Goal: Task Accomplishment & Management: Use online tool/utility

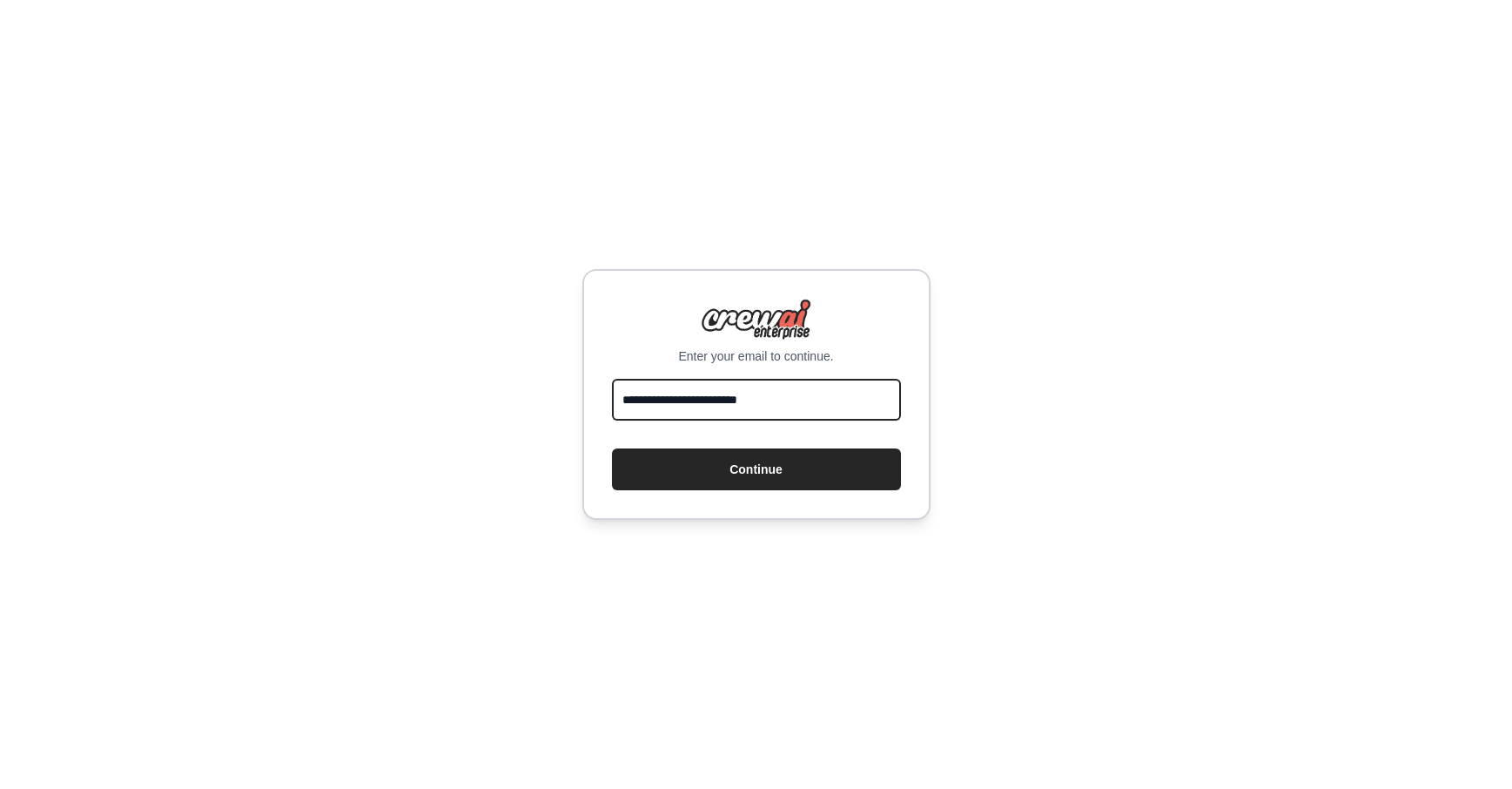
type input "**********"
click at [814, 490] on div "**********" at bounding box center [756, 394] width 348 height 251
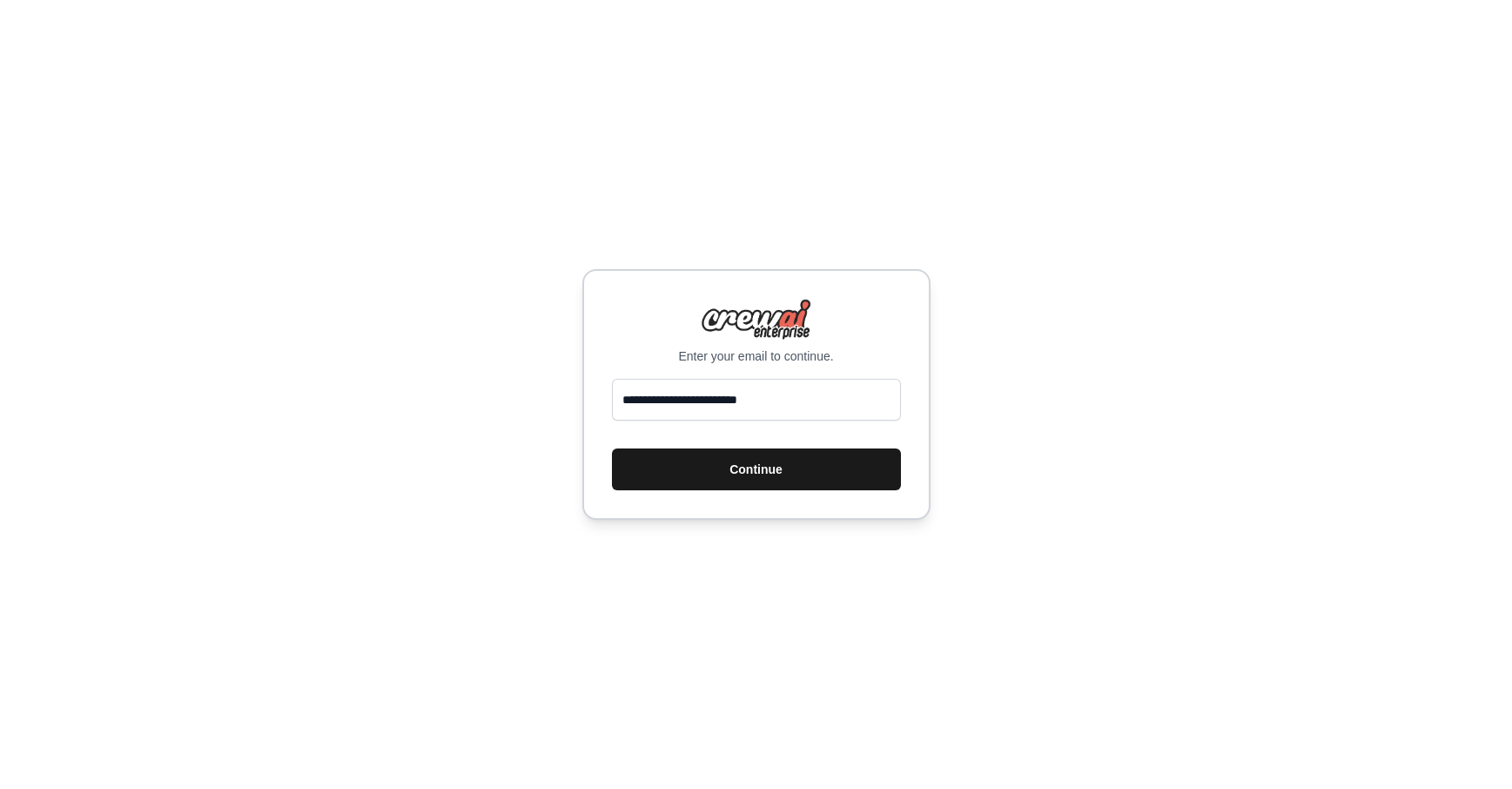
click at [809, 476] on button "Continue" at bounding box center [756, 469] width 289 height 41
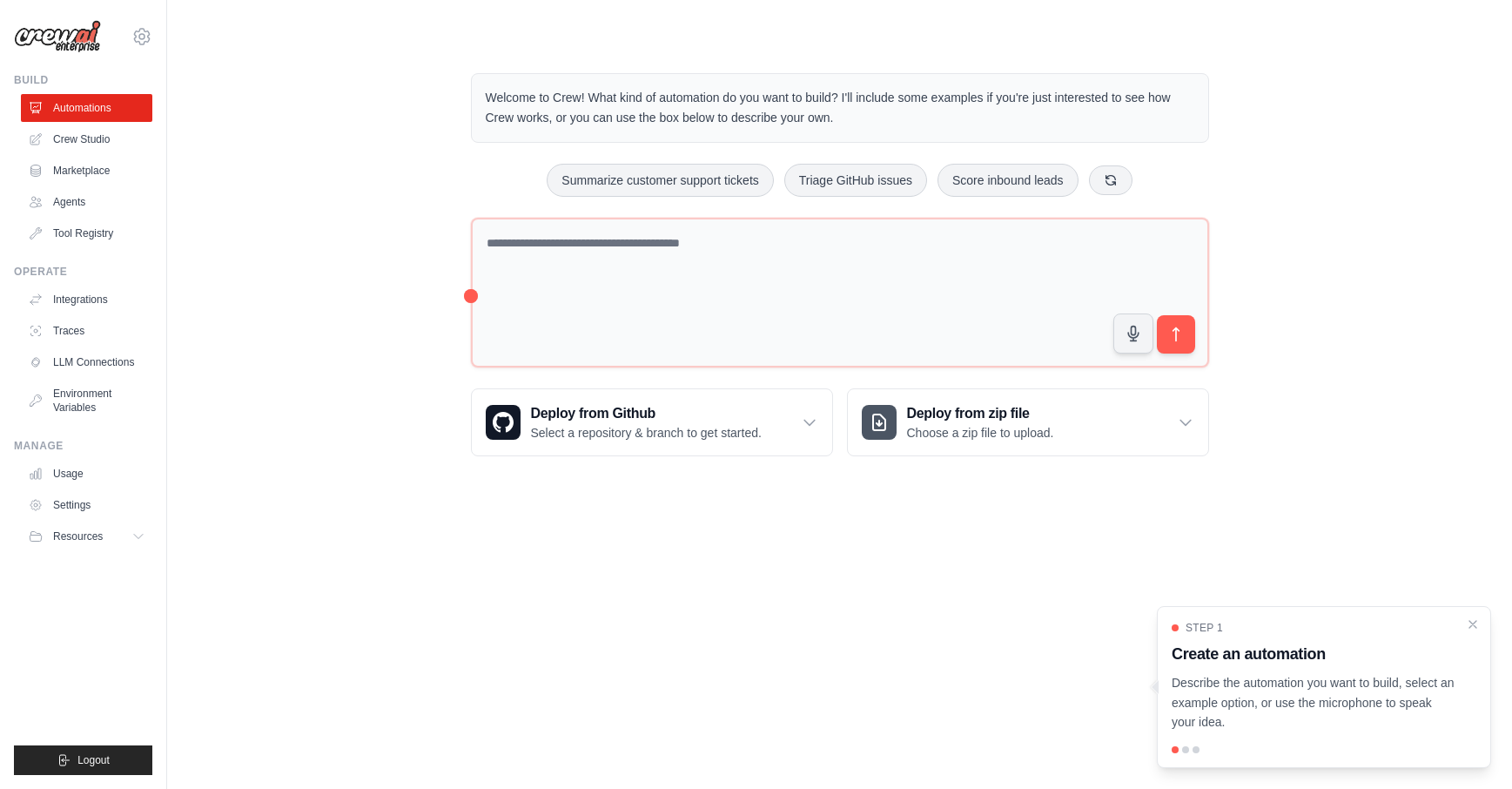
click at [528, 650] on body "[EMAIL_ADDRESS][DOMAIN_NAME] Settings Build Automations Crew Studio" at bounding box center [756, 394] width 1512 height 789
click at [1117, 174] on icon at bounding box center [1111, 179] width 14 height 13
click at [1117, 174] on div "Process invoices automatically Analyze customer feedback Automate social media …" at bounding box center [840, 180] width 738 height 33
click at [1136, 173] on icon at bounding box center [1140, 179] width 14 height 13
click at [1009, 175] on button "Automate social media posting" at bounding box center [994, 180] width 196 height 33
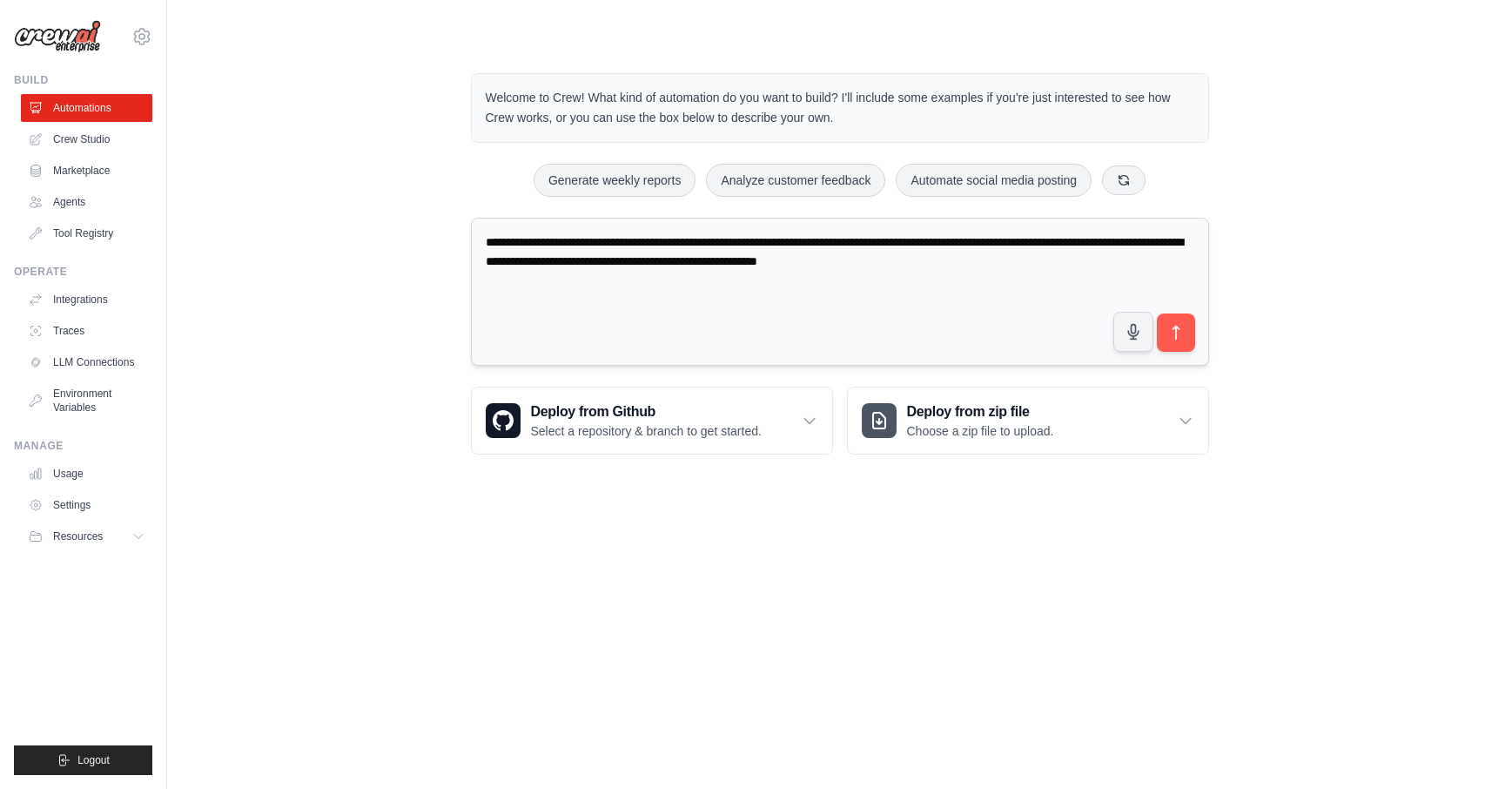
click at [586, 240] on textarea "**********" at bounding box center [840, 291] width 738 height 148
click at [536, 260] on textarea "**********" at bounding box center [840, 291] width 738 height 148
click at [622, 277] on textarea "**********" at bounding box center [840, 291] width 738 height 148
type textarea "**********"
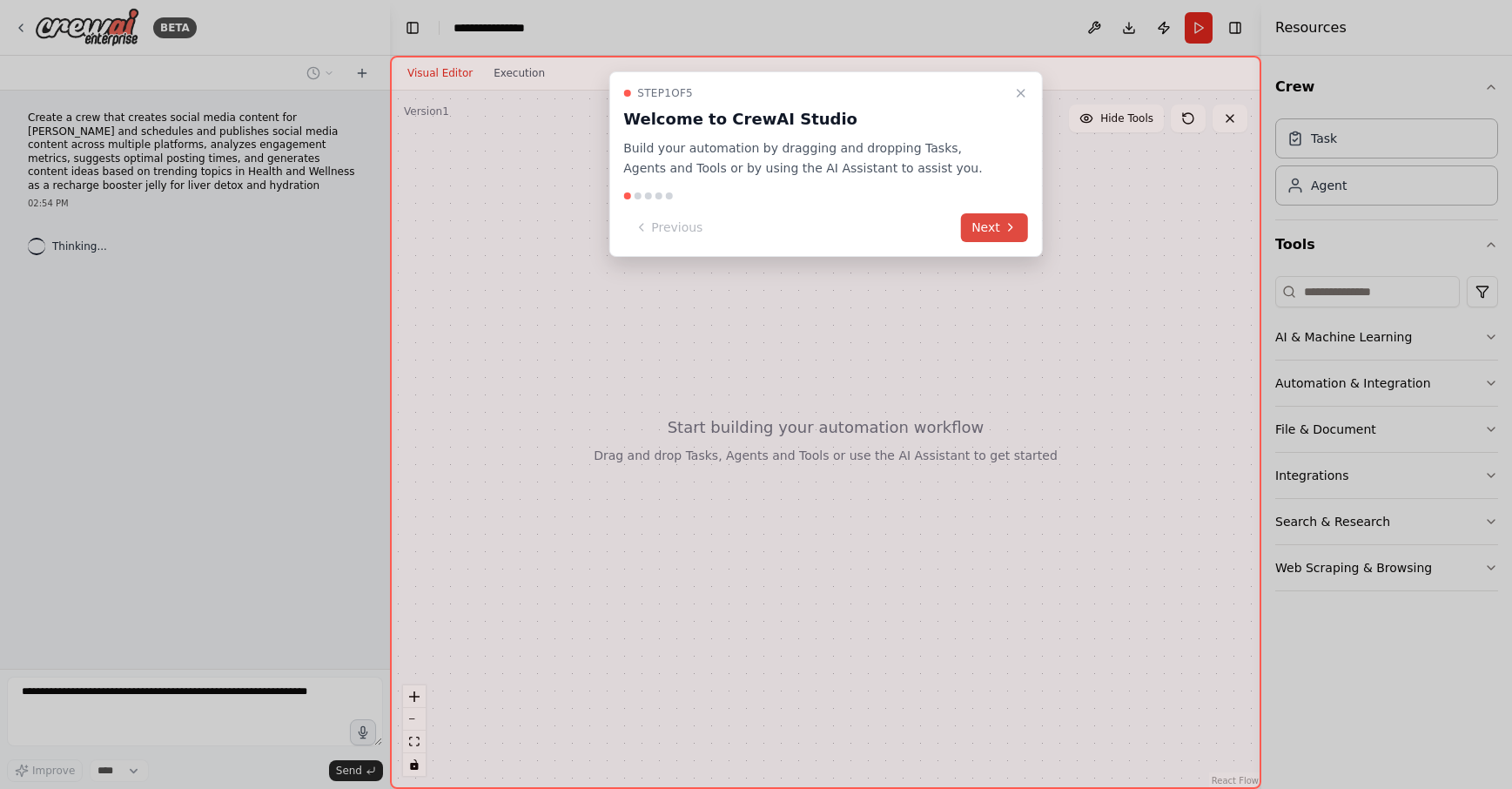
click at [993, 225] on button "Next" at bounding box center [994, 228] width 67 height 29
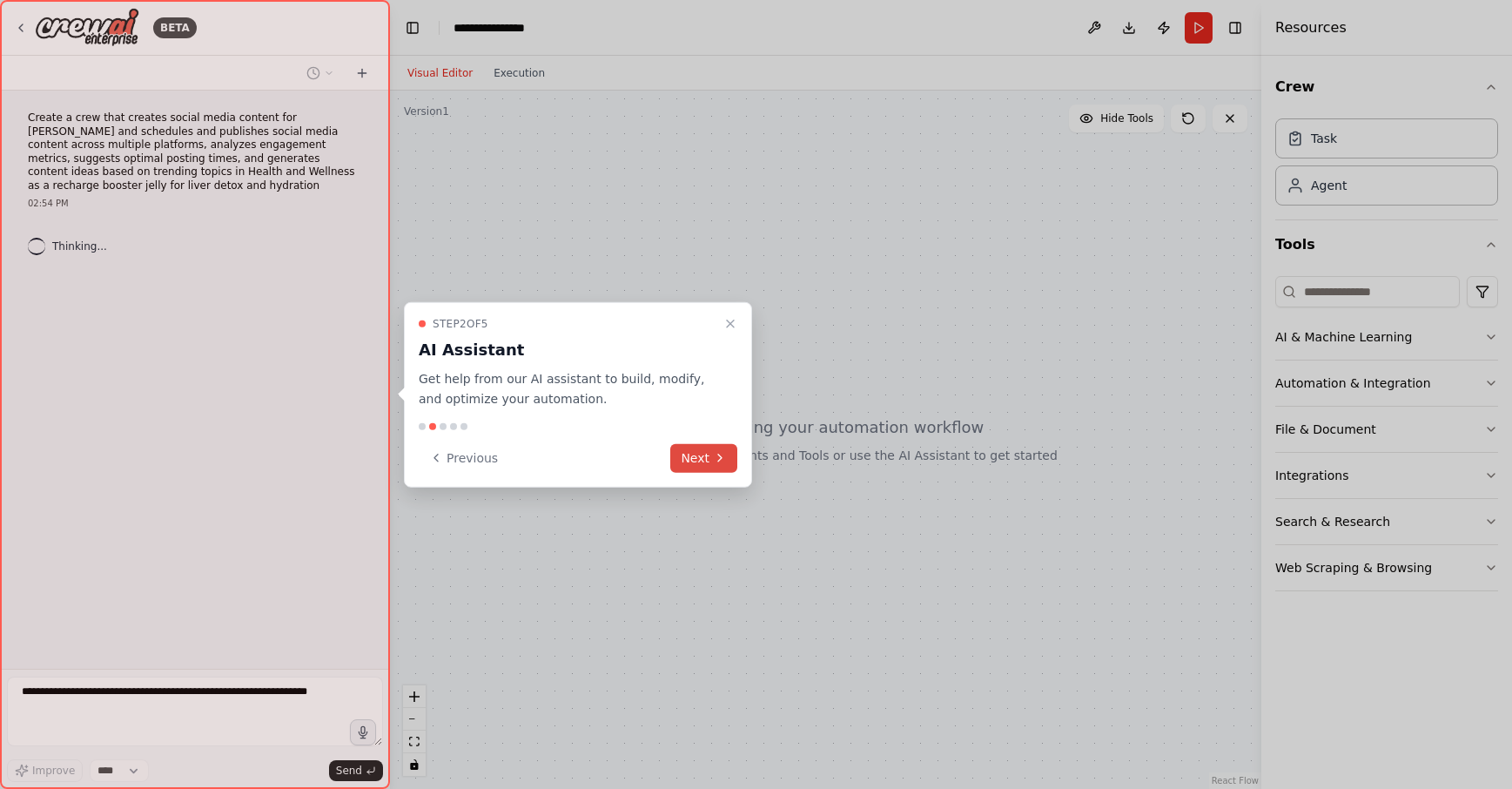
click at [716, 445] on button "Next" at bounding box center [704, 457] width 67 height 29
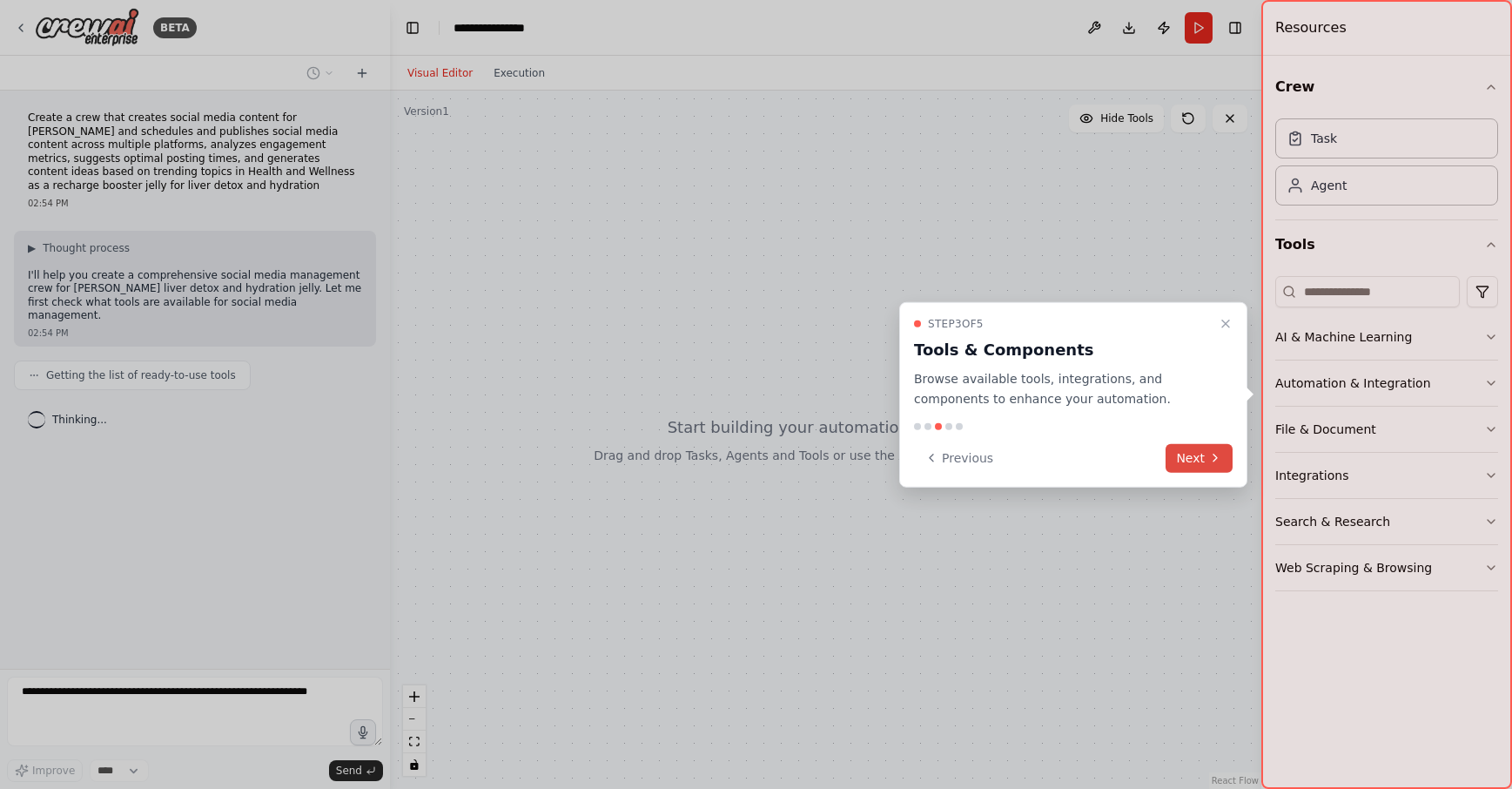
click at [1192, 456] on button "Next" at bounding box center [1199, 457] width 67 height 29
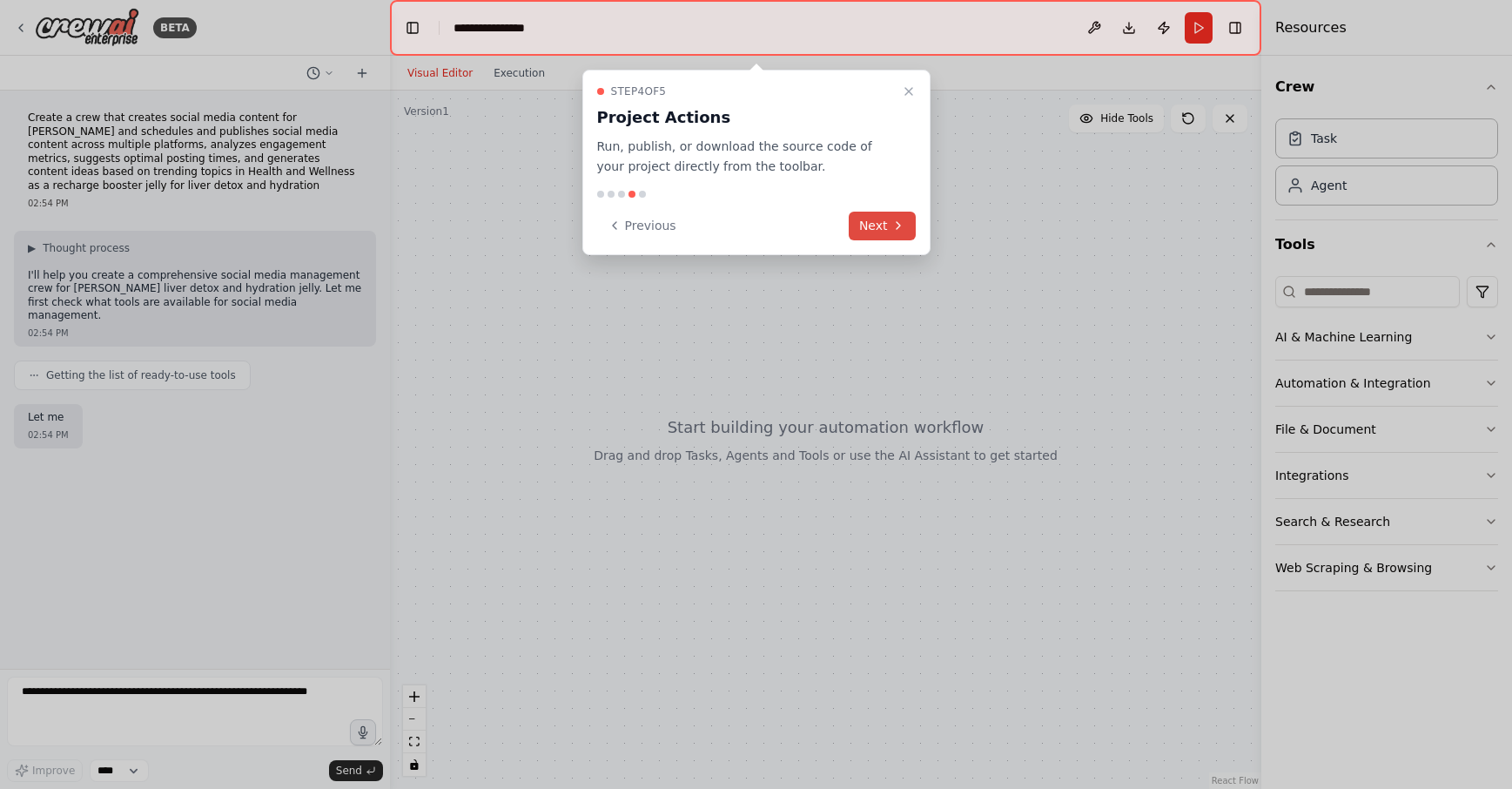
click at [904, 235] on button "Next" at bounding box center [882, 226] width 67 height 29
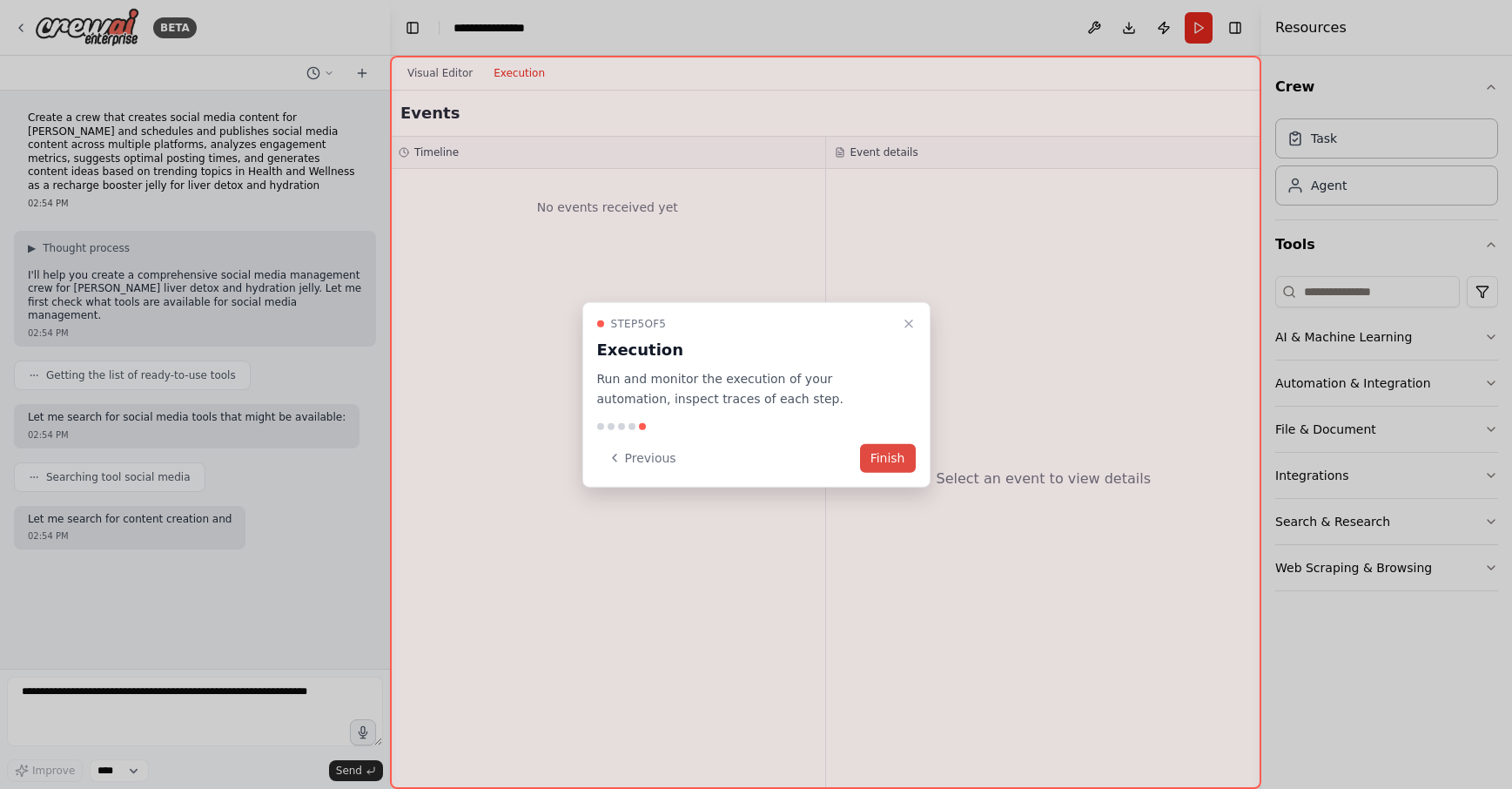
click at [896, 455] on button "Finish" at bounding box center [888, 457] width 56 height 29
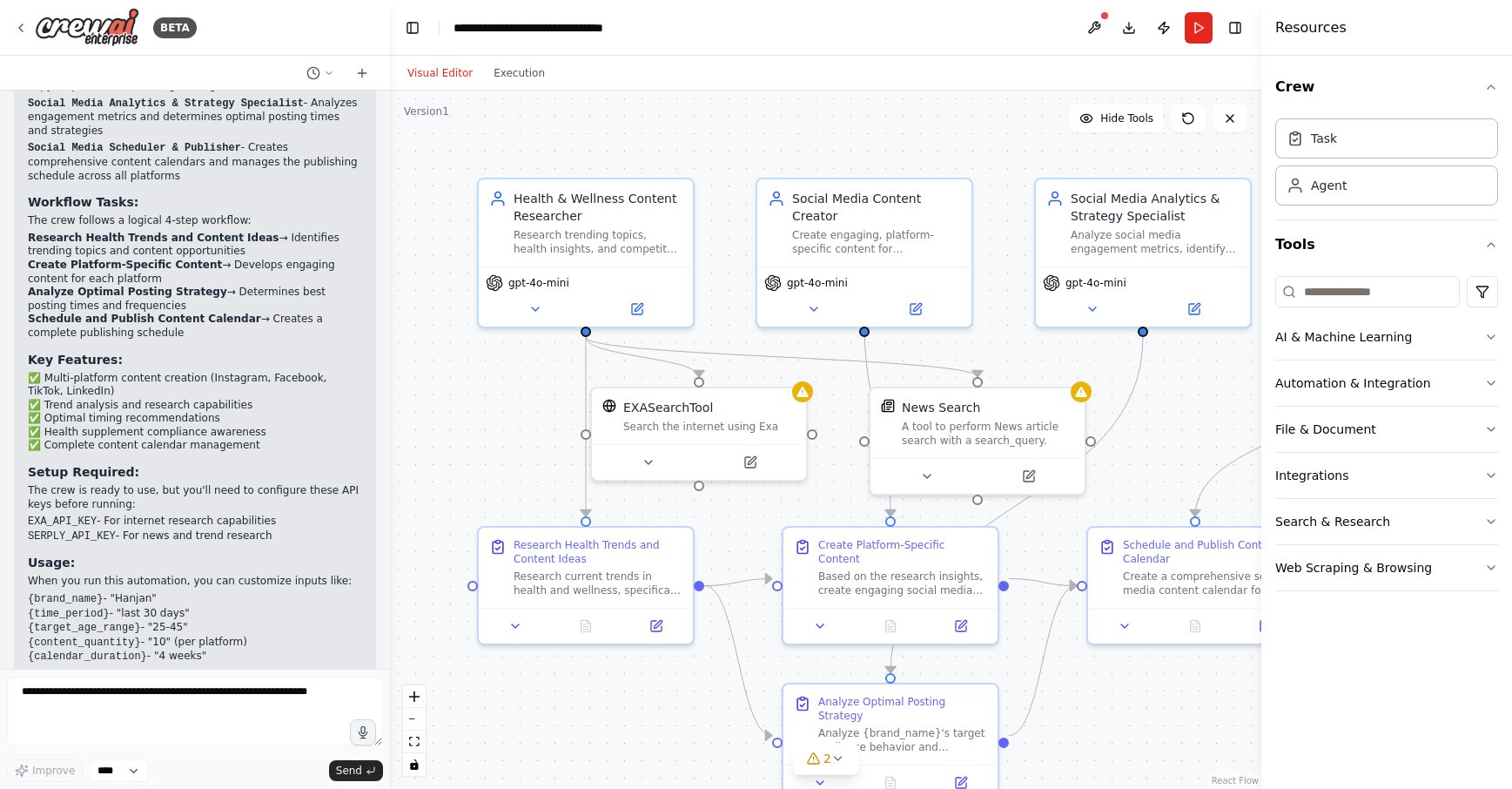
scroll to position [1570, 0]
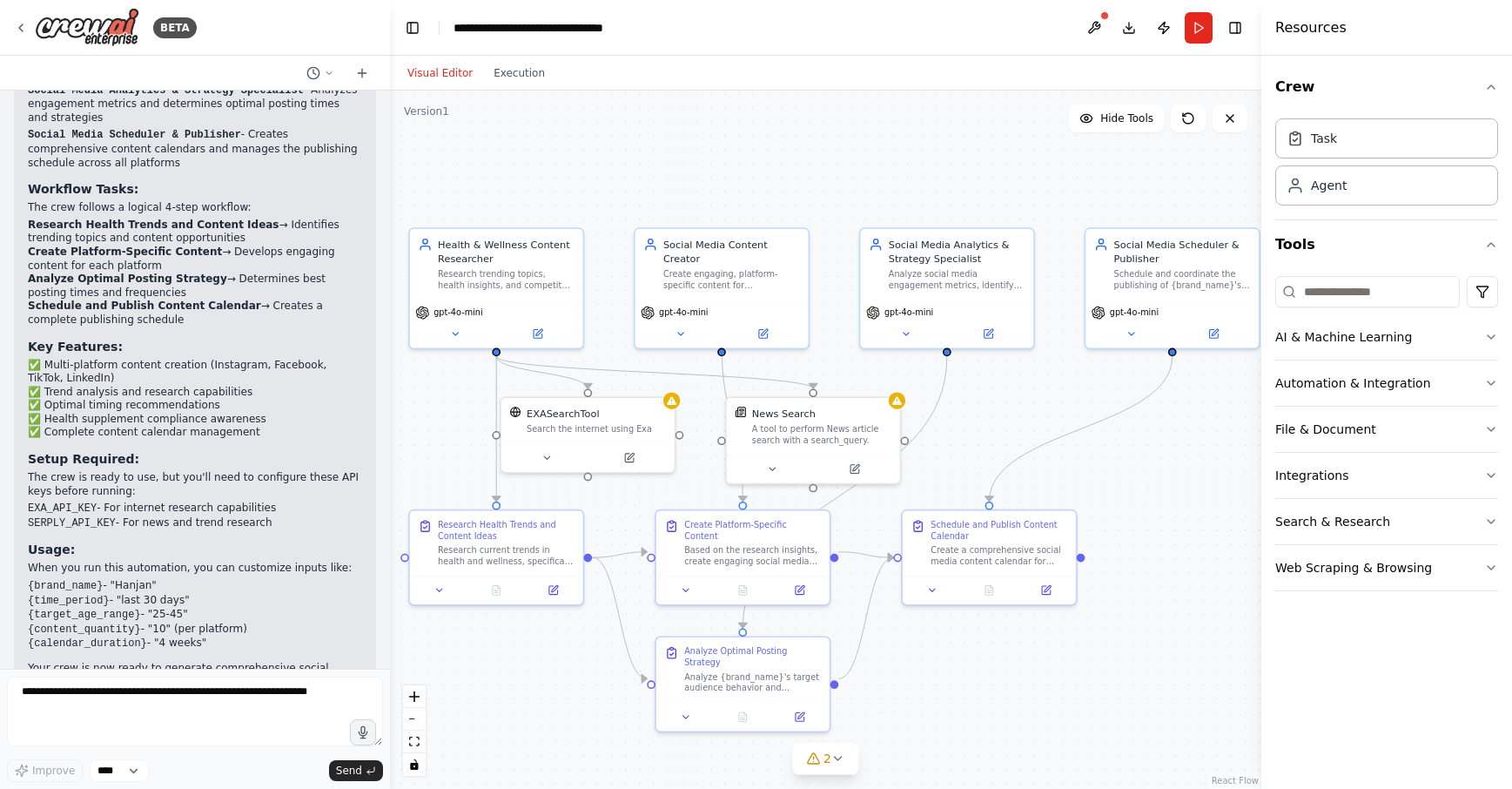
drag, startPoint x: 1194, startPoint y: 199, endPoint x: 1042, endPoint y: 193, distance: 152.1
click at [1042, 193] on div ".deletable-edge-delete-btn { width: 20px; height: 20px; border: 0px solid #ffff…" at bounding box center [825, 440] width 871 height 698
click at [444, 588] on icon at bounding box center [439, 587] width 12 height 12
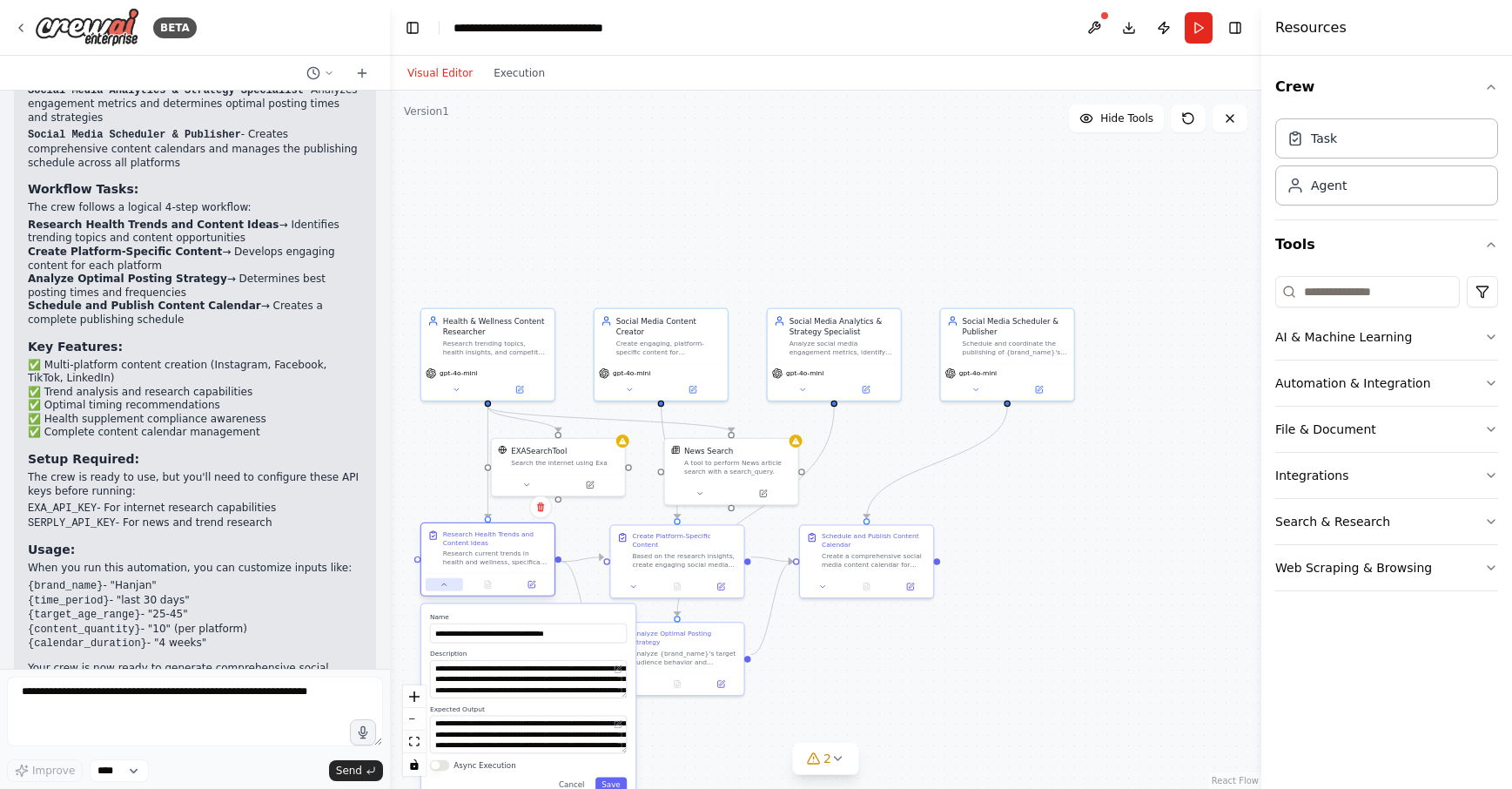
click at [442, 589] on button at bounding box center [445, 584] width 38 height 13
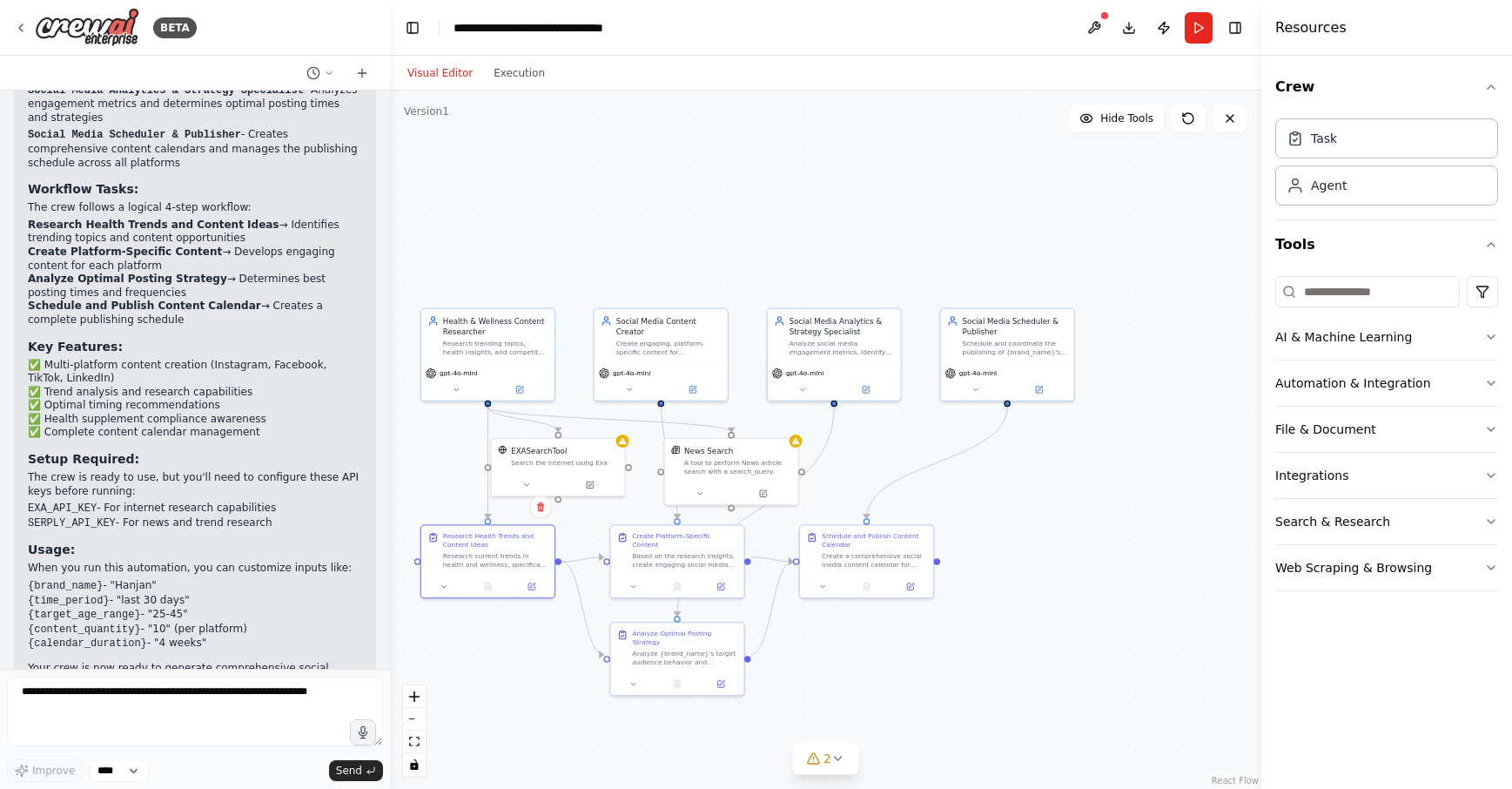
scroll to position [0, 0]
click at [153, 700] on textarea at bounding box center [195, 711] width 376 height 69
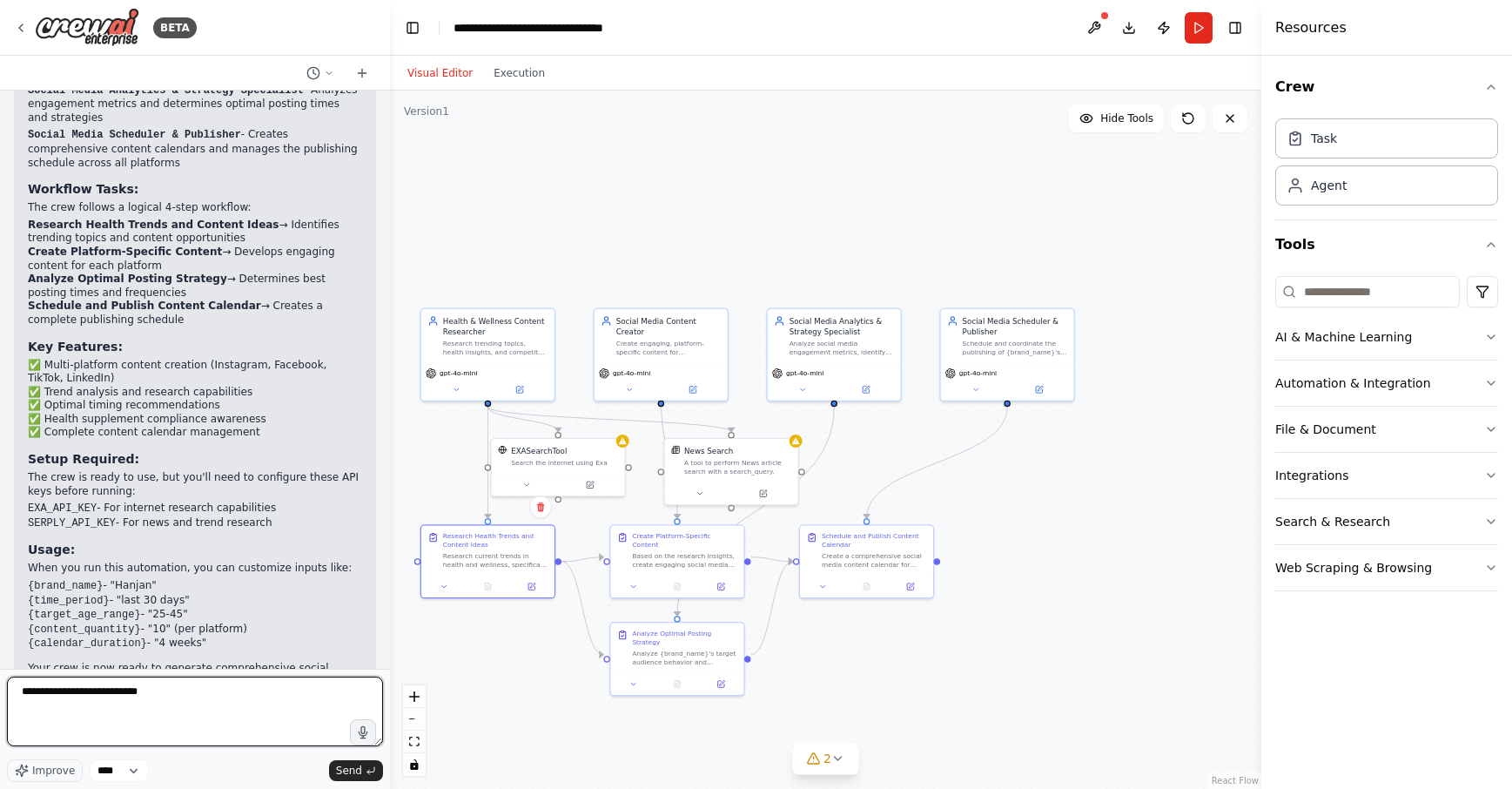
type textarea "**********"
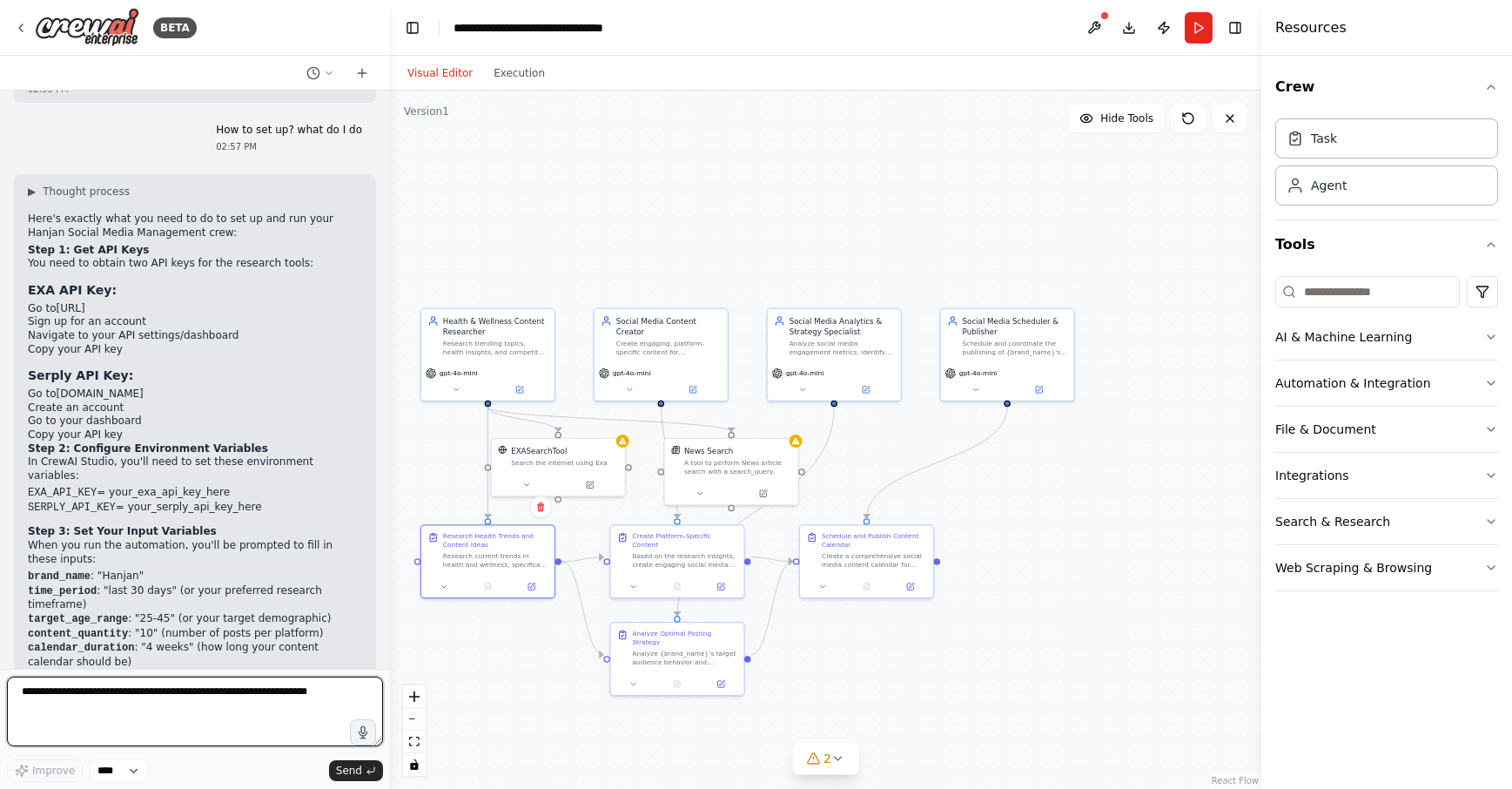
scroll to position [2194, 0]
drag, startPoint x: 95, startPoint y: 240, endPoint x: 57, endPoint y: 238, distance: 38.1
click at [57, 301] on li "Go to exa.ai" at bounding box center [195, 308] width 335 height 13
copy li "exa.ai"
drag, startPoint x: 111, startPoint y: 321, endPoint x: 58, endPoint y: 319, distance: 53.0
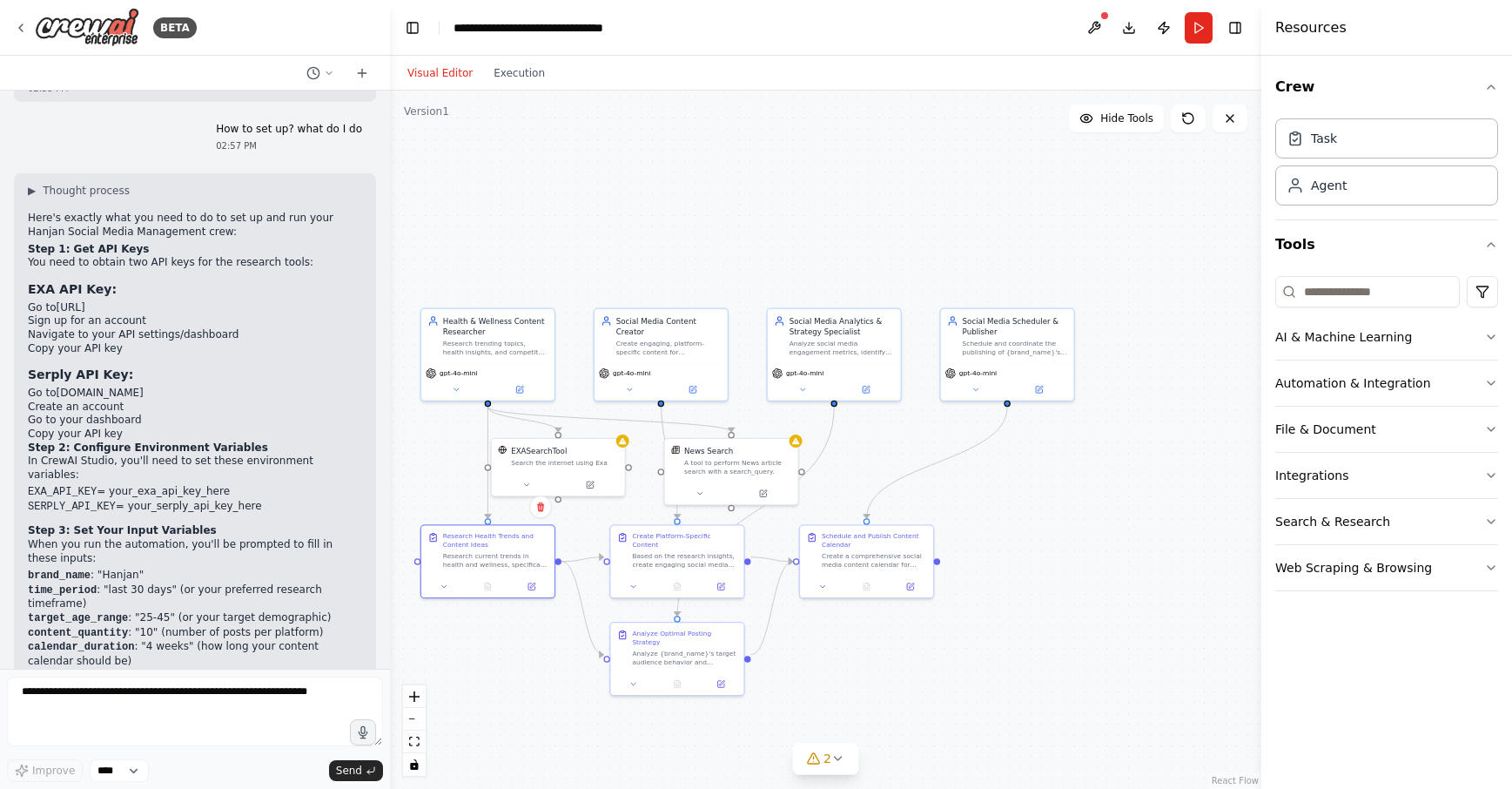
click at [58, 387] on li "Go to serply.io" at bounding box center [195, 393] width 335 height 13
copy li "serply.io"
click at [122, 719] on textarea at bounding box center [195, 711] width 376 height 69
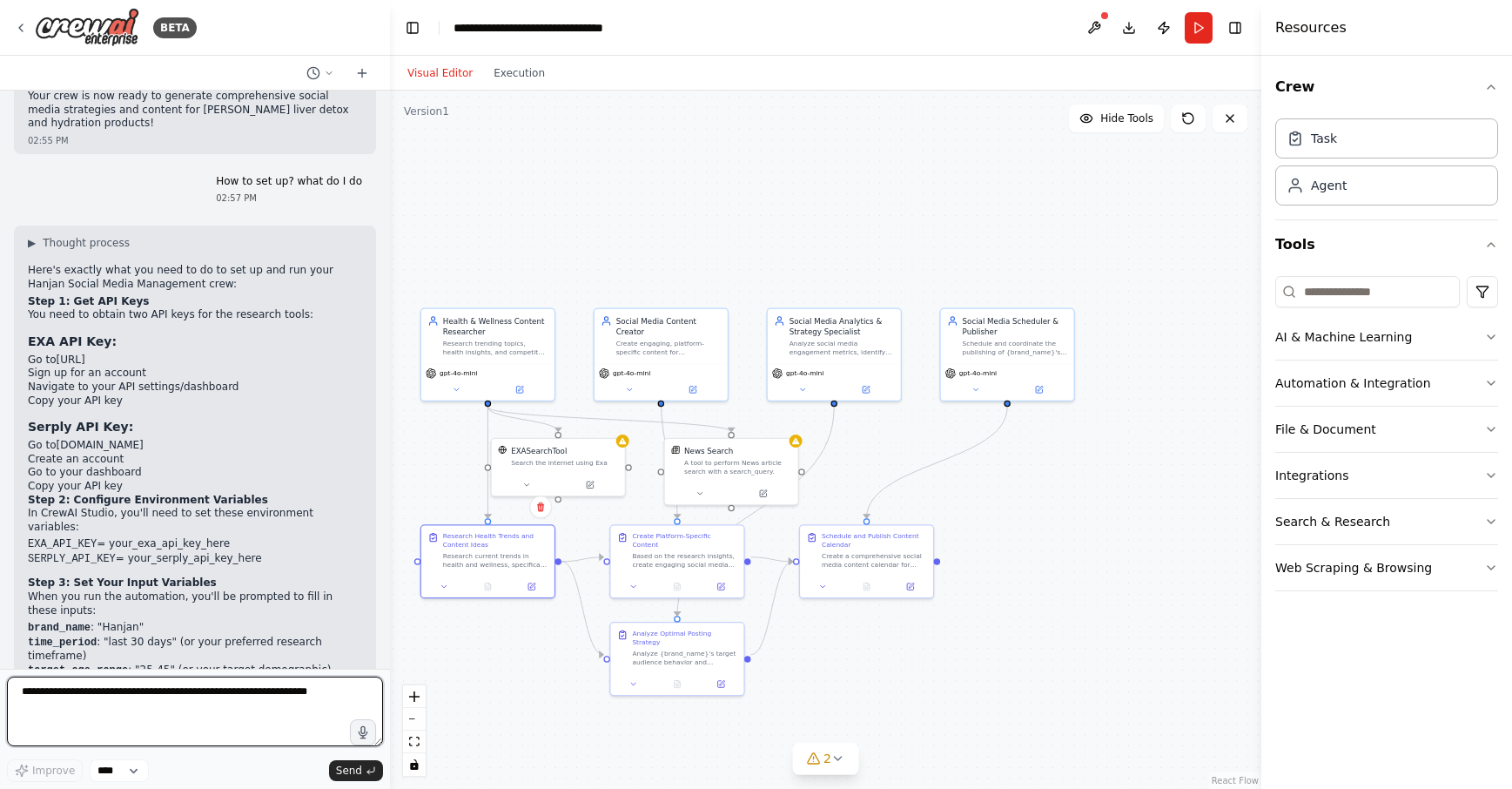
scroll to position [2144, 0]
drag, startPoint x: 122, startPoint y: 377, endPoint x: 68, endPoint y: 368, distance: 54.7
click at [68, 437] on ol "Go to serply.io Create an account Go to your dashboard Copy your API key" at bounding box center [195, 464] width 335 height 54
click at [71, 437] on link "serply.io" at bounding box center [100, 444] width 87 height 13
